Goal: Task Accomplishment & Management: Use online tool/utility

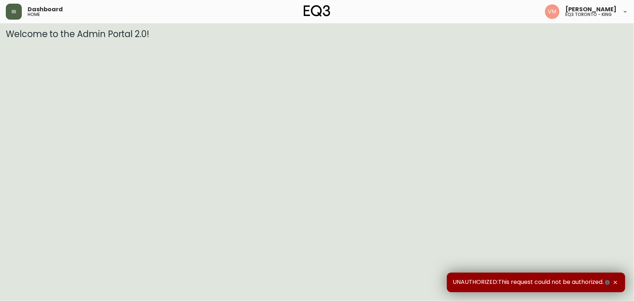
click at [12, 13] on icon "button" at bounding box center [14, 11] width 4 height 3
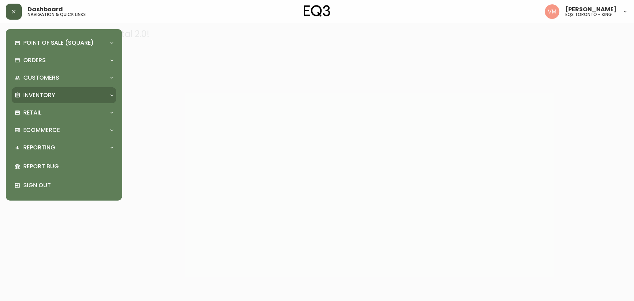
click at [50, 91] on p "Inventory" at bounding box center [39, 95] width 32 height 8
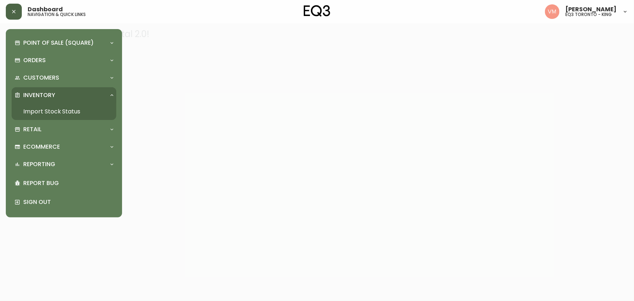
click at [54, 112] on link "Import Stock Status" at bounding box center [64, 111] width 105 height 17
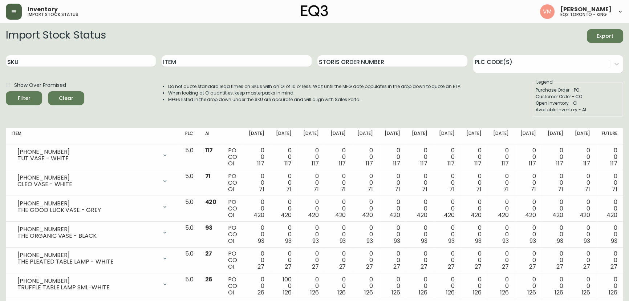
click at [89, 54] on div "SKU" at bounding box center [81, 61] width 150 height 24
click at [89, 58] on input "SKU" at bounding box center [81, 61] width 150 height 12
paste input "3020-487-28"
type input "3020-487-28"
click at [6, 91] on button "Filter" at bounding box center [24, 98] width 36 height 14
